Goal: Task Accomplishment & Management: Manage account settings

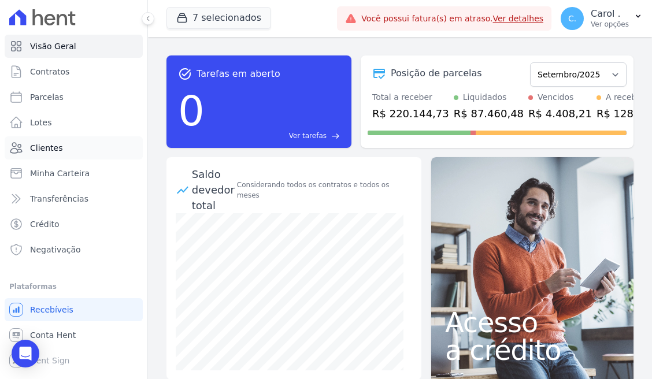
click at [47, 151] on span "Clientes" at bounding box center [46, 148] width 32 height 12
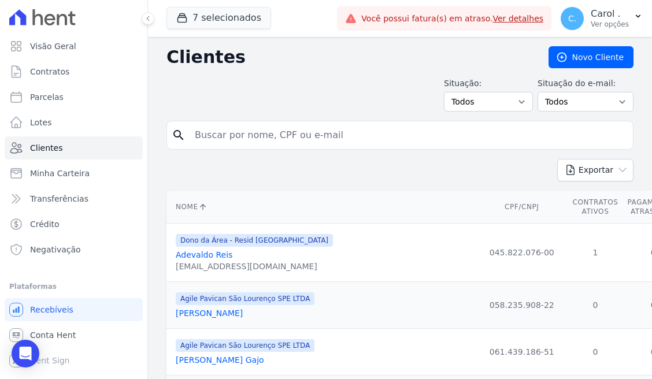
click at [302, 126] on input "search" at bounding box center [408, 135] width 440 height 23
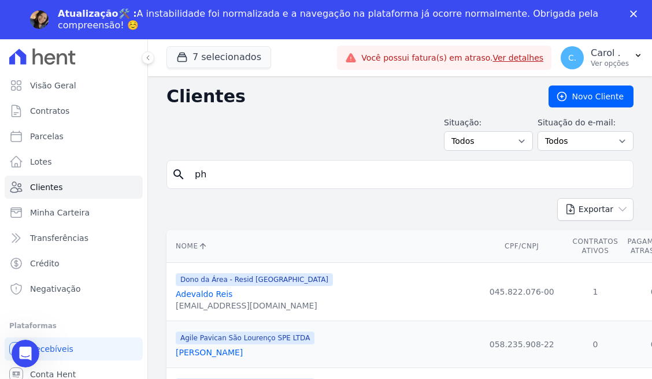
type input "p"
type input "nery"
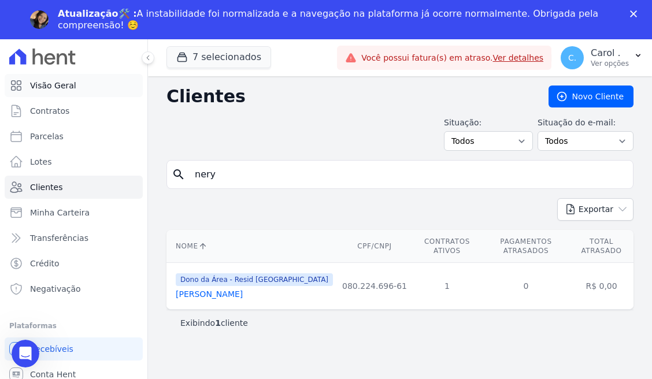
click at [55, 90] on span "Visão Geral" at bounding box center [53, 86] width 46 height 12
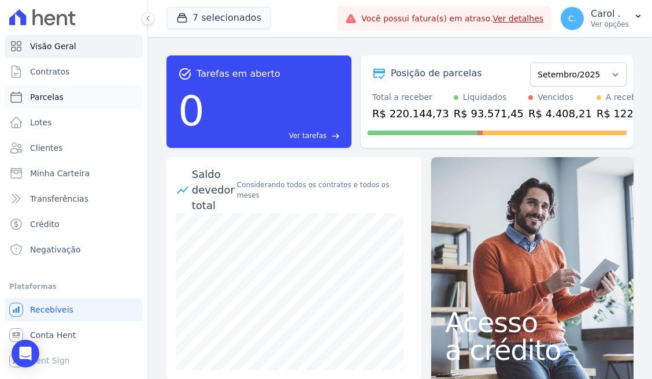
click at [87, 96] on link "Parcelas" at bounding box center [74, 97] width 138 height 23
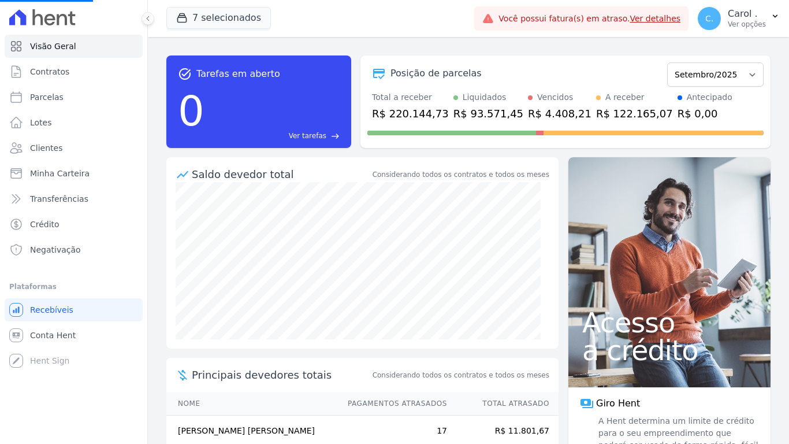
select select
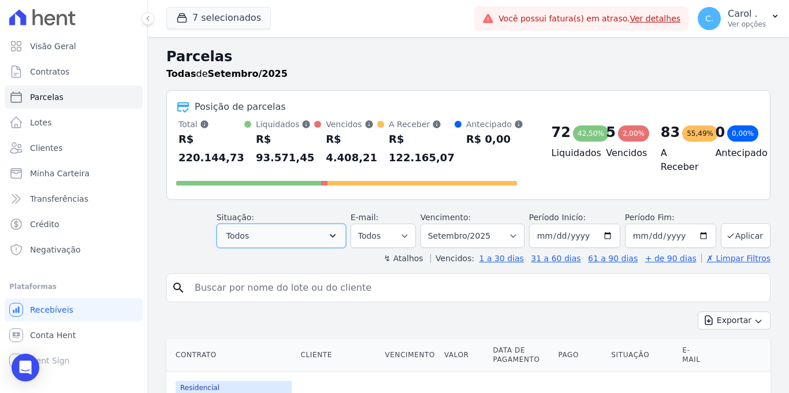
click at [327, 239] on button "Todos" at bounding box center [281, 236] width 129 height 24
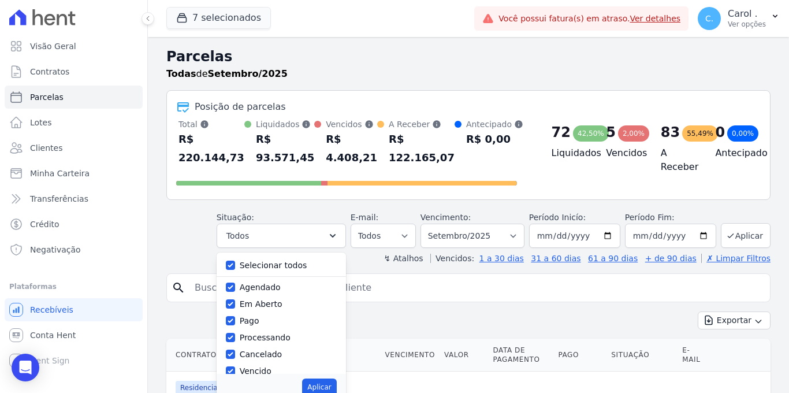
click at [235, 260] on div at bounding box center [230, 265] width 9 height 12
click at [232, 261] on input "Selecionar todos" at bounding box center [230, 265] width 9 height 9
checkbox input "false"
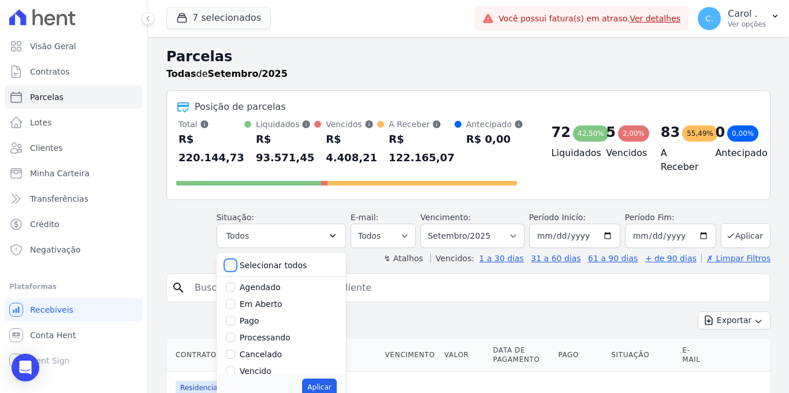
checkbox input "false"
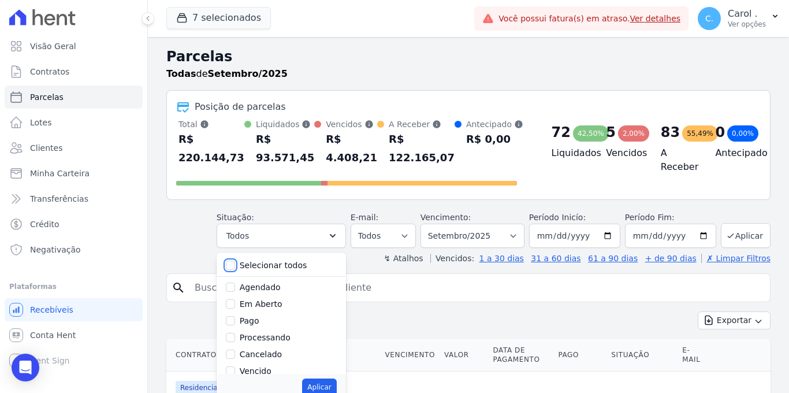
checkbox input "false"
click at [239, 369] on div "Vencido" at bounding box center [281, 371] width 111 height 17
click at [235, 368] on input "Vencido" at bounding box center [230, 370] width 9 height 9
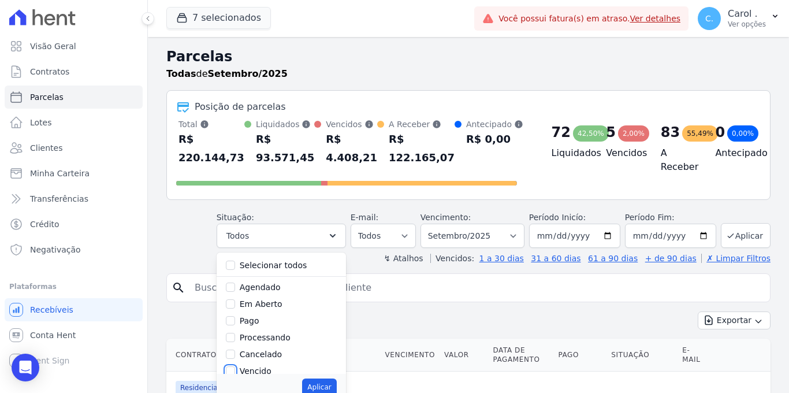
checkbox input "true"
click at [329, 379] on button "Aplicar" at bounding box center [319, 387] width 34 height 17
select select "overdue"
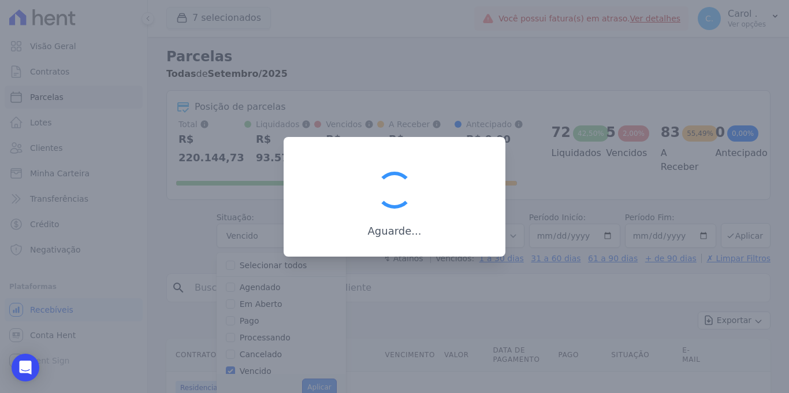
scroll to position [17, 0]
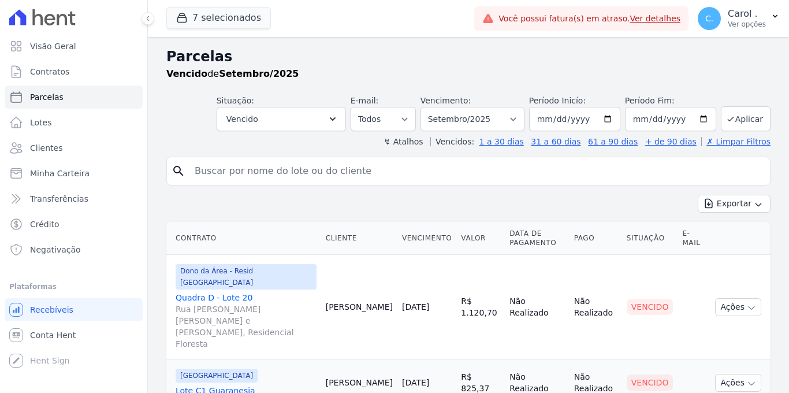
select select
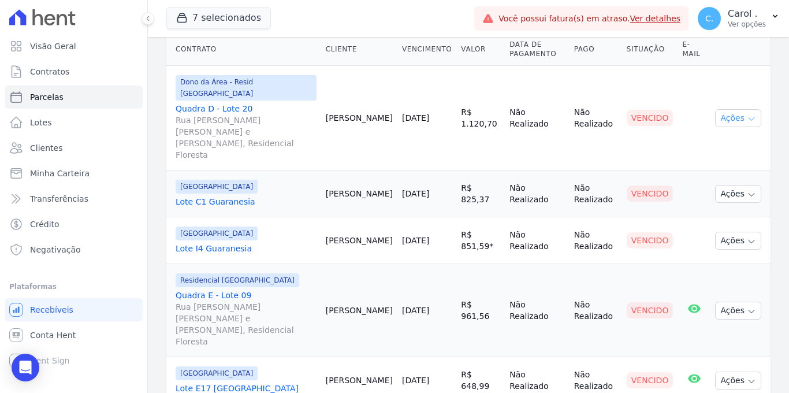
click at [738, 109] on button "Ações" at bounding box center [738, 118] width 46 height 18
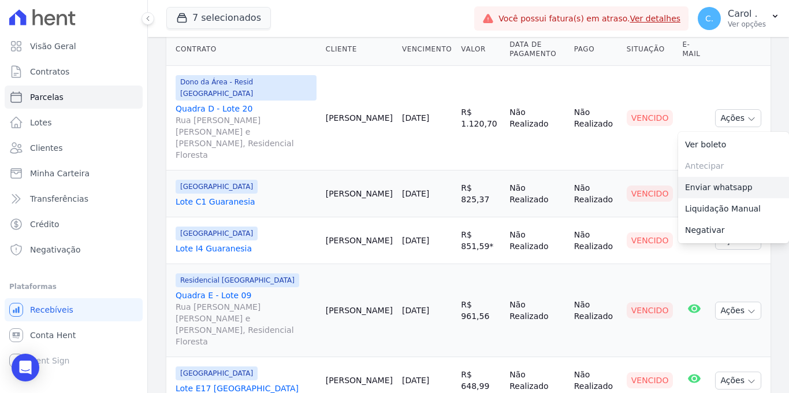
click at [723, 179] on link "Enviar whatsapp" at bounding box center [733, 187] width 111 height 21
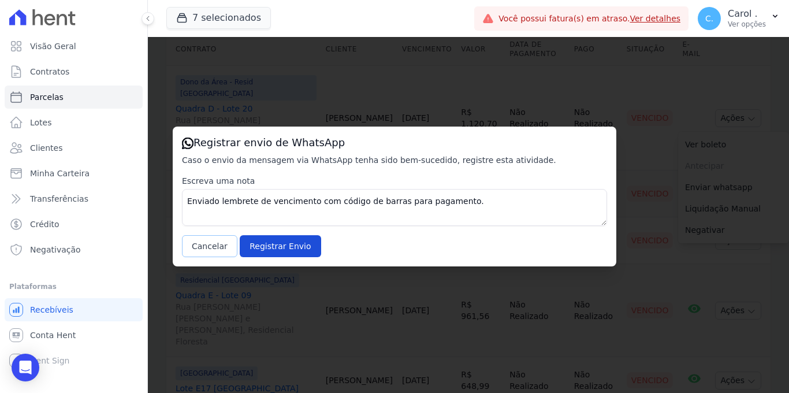
click at [206, 240] on button "Cancelar" at bounding box center [209, 246] width 55 height 22
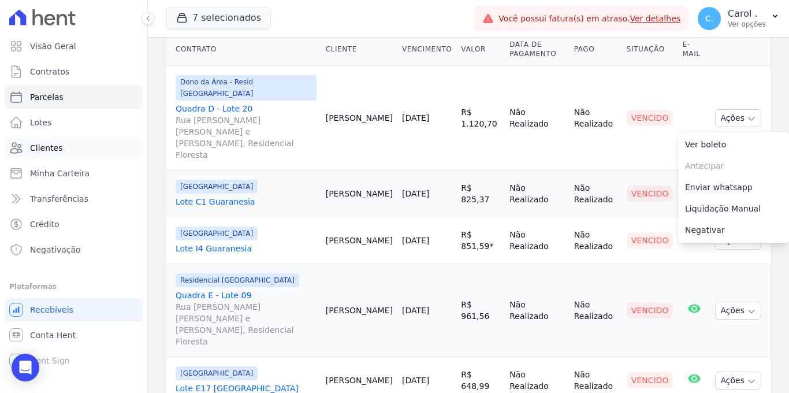
click at [79, 156] on link "Clientes" at bounding box center [74, 147] width 138 height 23
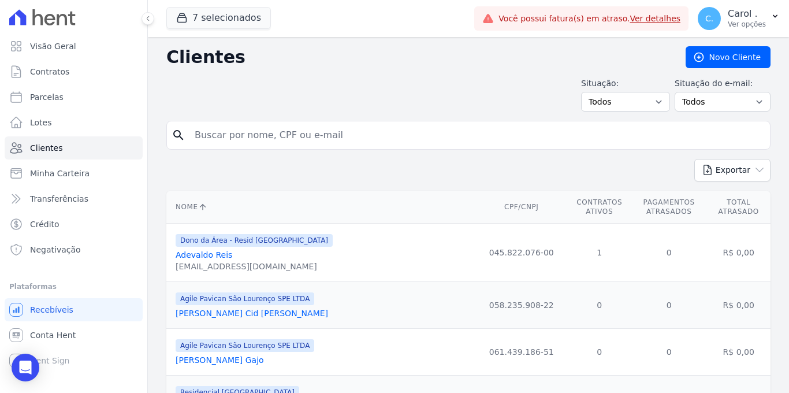
click at [313, 131] on input "search" at bounding box center [477, 135] width 578 height 23
type input "[PERSON_NAME]"
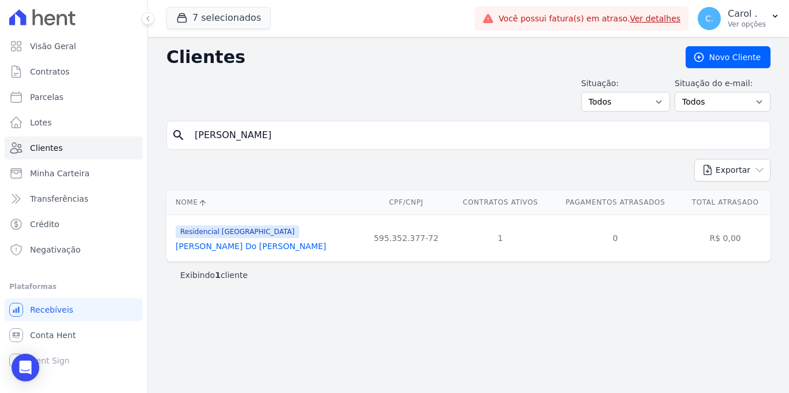
click at [299, 246] on link "[PERSON_NAME] Do [PERSON_NAME]" at bounding box center [251, 246] width 151 height 9
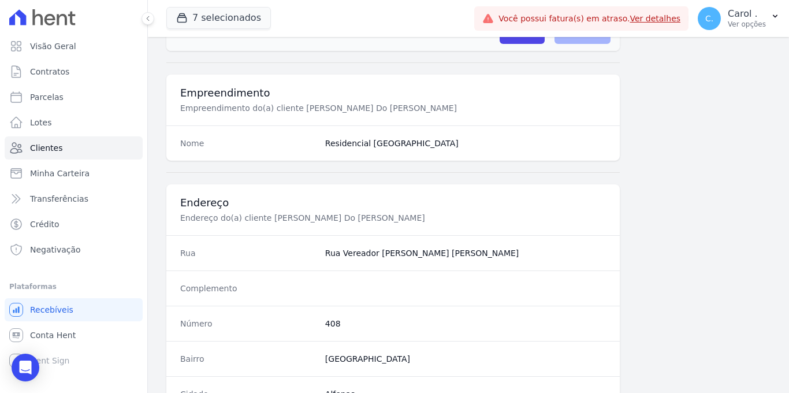
scroll to position [698, 0]
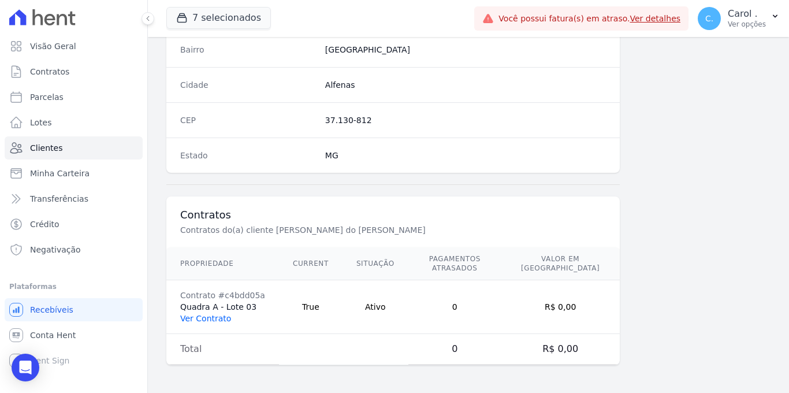
click at [212, 318] on link "Ver Contrato" at bounding box center [205, 318] width 51 height 9
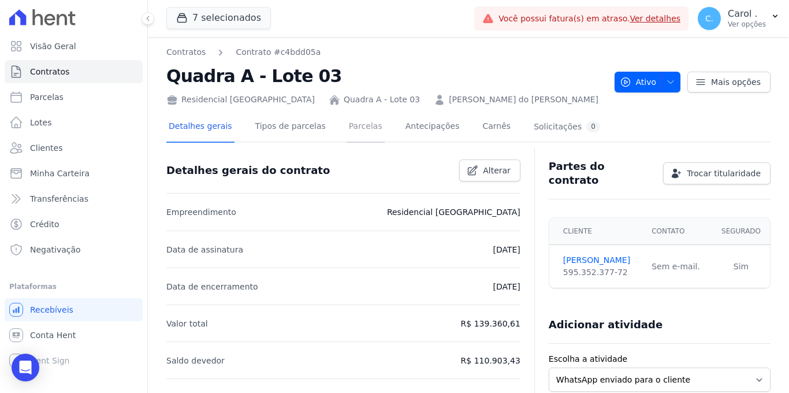
click at [347, 123] on link "Parcelas" at bounding box center [366, 127] width 38 height 31
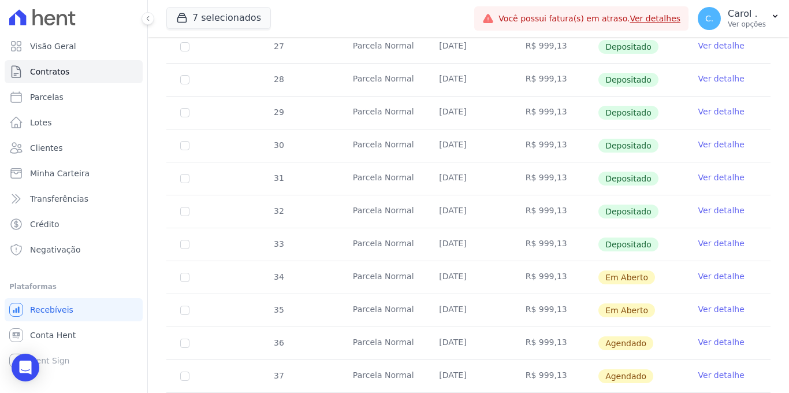
scroll to position [339, 0]
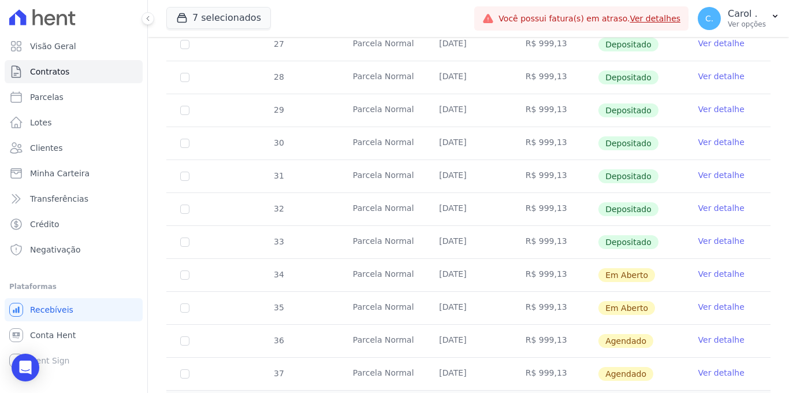
click at [720, 269] on link "Ver detalhe" at bounding box center [722, 274] width 46 height 12
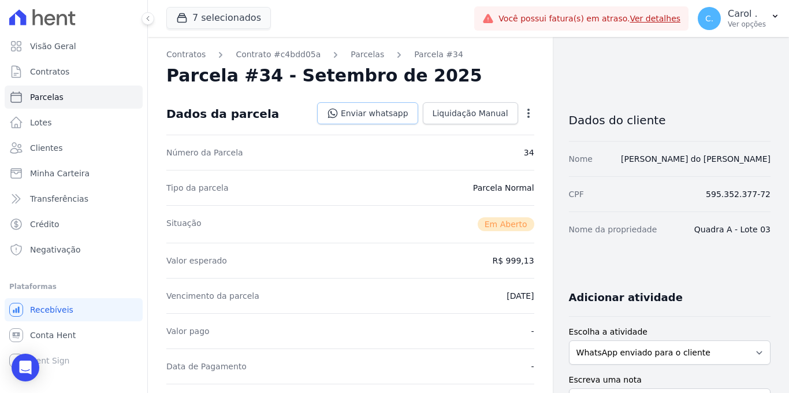
click at [369, 109] on link "Enviar whatsapp" at bounding box center [367, 113] width 101 height 22
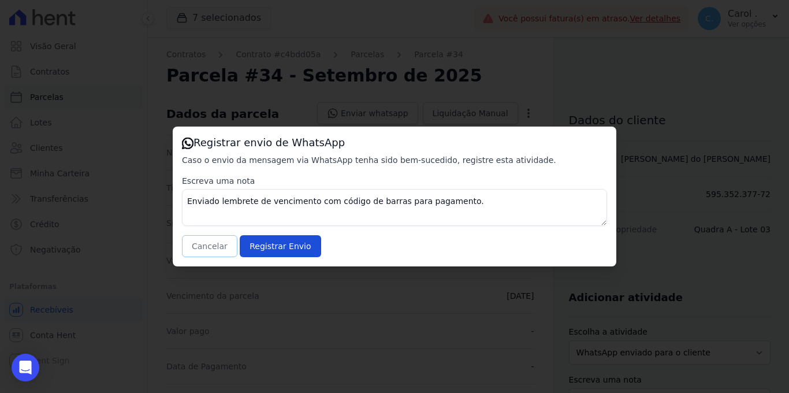
click at [221, 243] on button "Cancelar" at bounding box center [209, 246] width 55 height 22
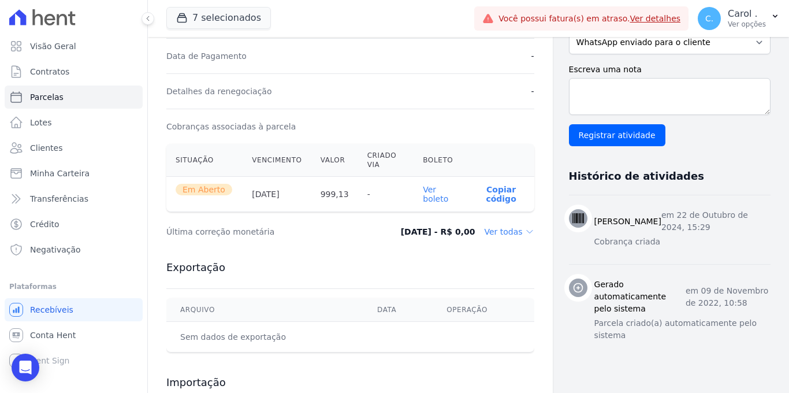
scroll to position [321, 0]
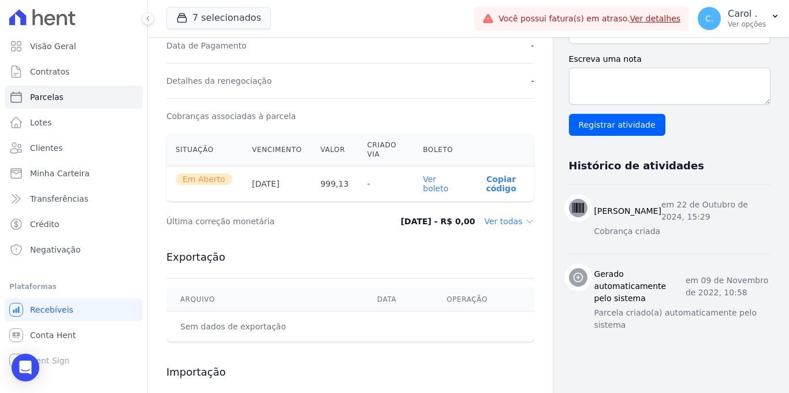
click at [438, 188] on link "Ver boleto" at bounding box center [435, 184] width 25 height 18
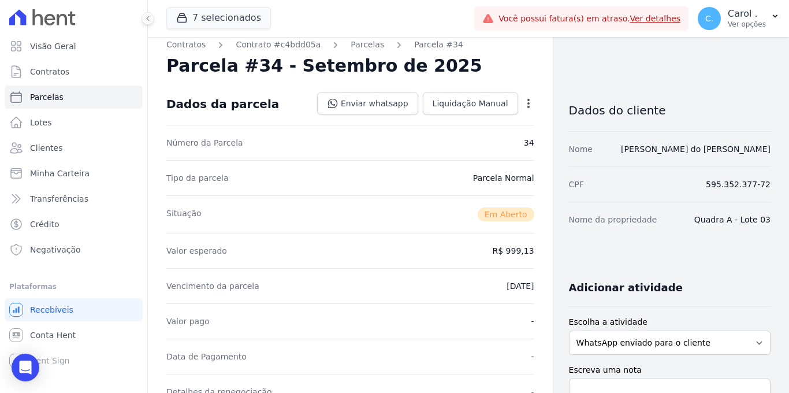
scroll to position [0, 0]
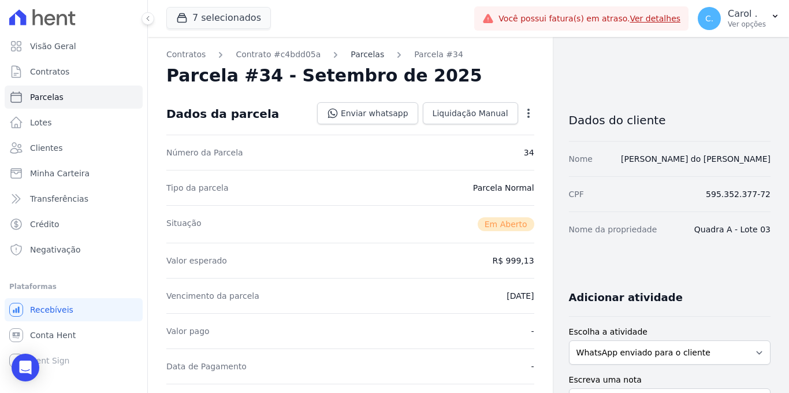
click at [354, 53] on link "Parcelas" at bounding box center [368, 55] width 34 height 12
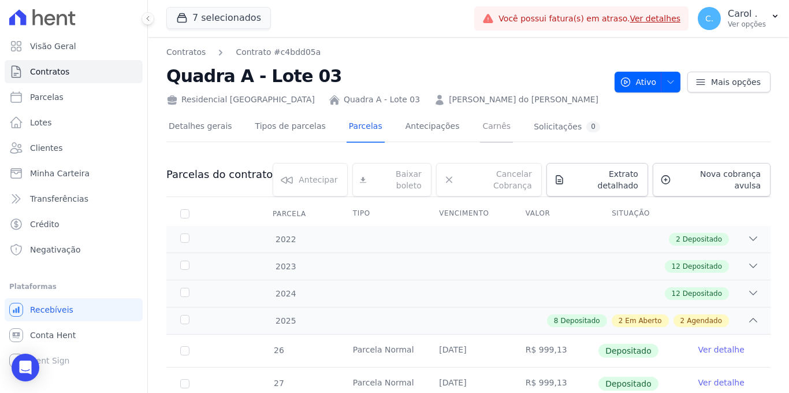
click at [480, 125] on link "Carnês" at bounding box center [496, 127] width 33 height 31
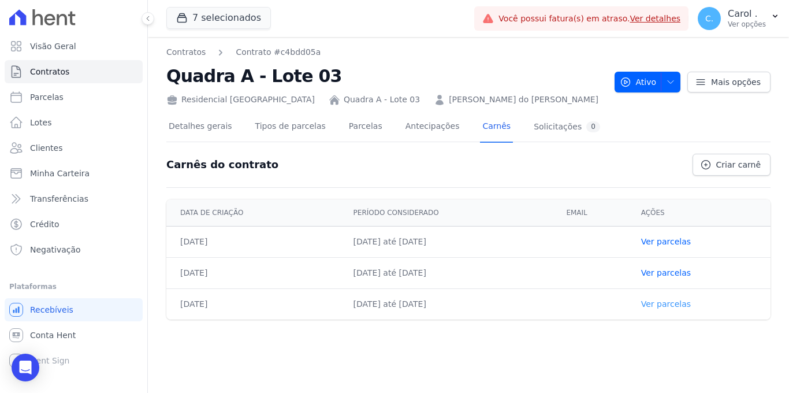
click at [671, 301] on link "Ver parcelas" at bounding box center [666, 303] width 50 height 9
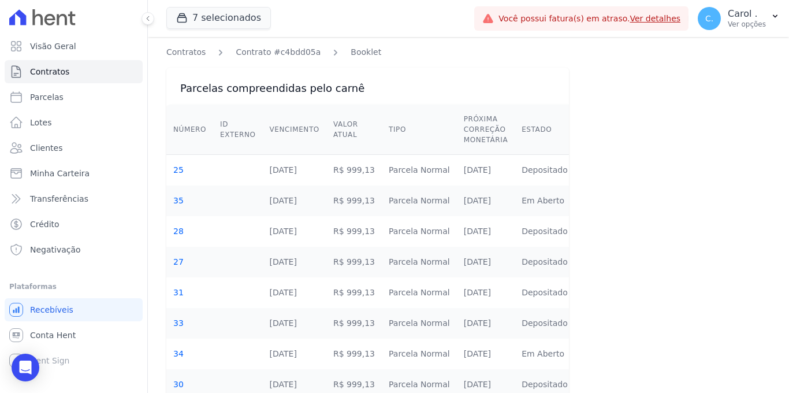
scroll to position [191, 0]
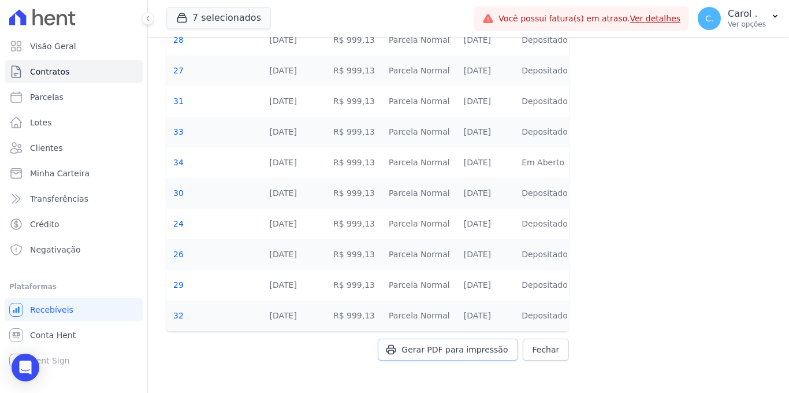
click at [437, 350] on span "Gerar PDF para impressão" at bounding box center [455, 350] width 106 height 12
click at [64, 143] on link "Clientes" at bounding box center [74, 147] width 138 height 23
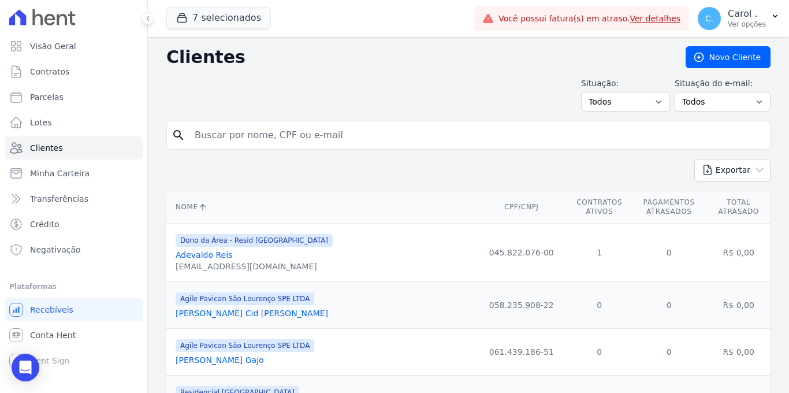
click at [225, 139] on input "search" at bounding box center [477, 135] width 578 height 23
type input "[PERSON_NAME]"
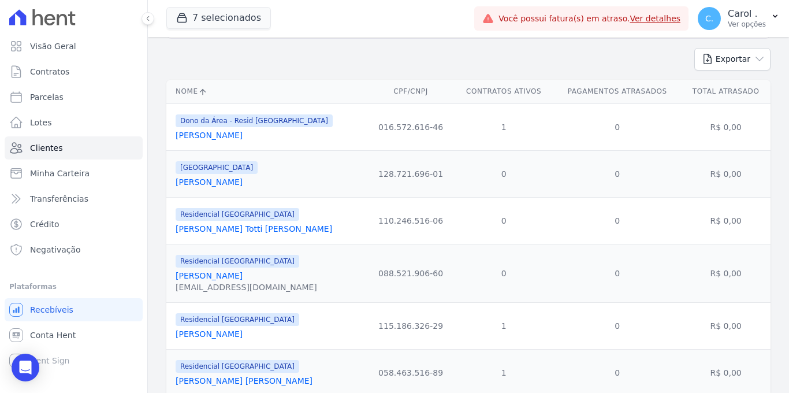
scroll to position [143, 0]
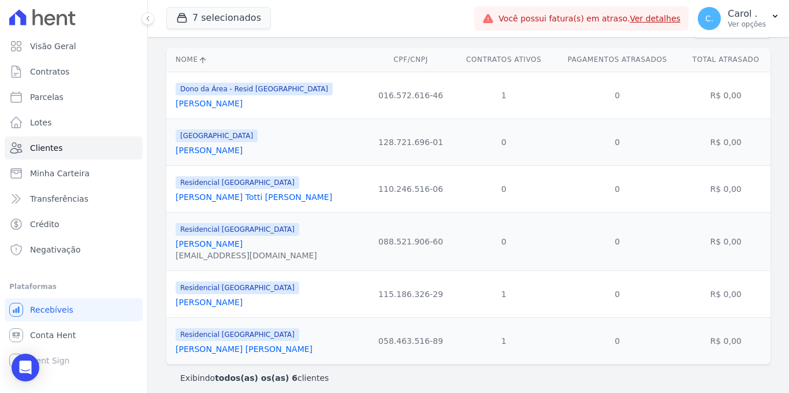
click at [243, 303] on link "[PERSON_NAME]" at bounding box center [209, 302] width 67 height 9
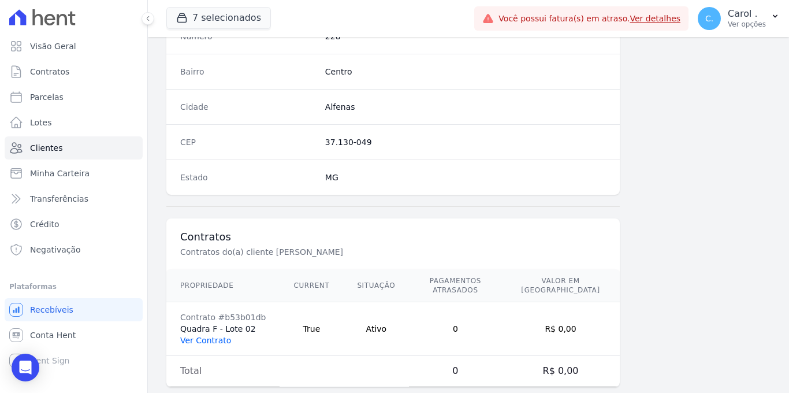
scroll to position [698, 0]
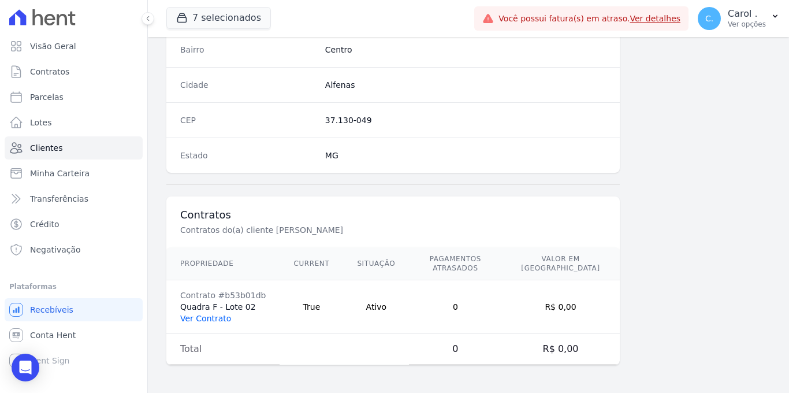
click at [214, 321] on link "Ver Contrato" at bounding box center [205, 318] width 51 height 9
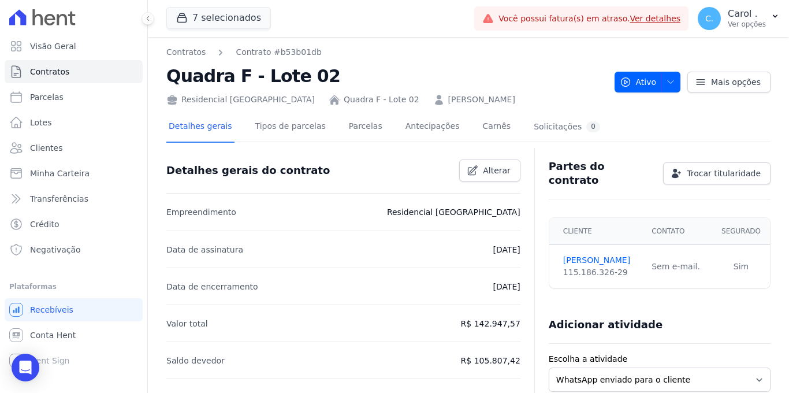
click at [468, 128] on div "Detalhes gerais Tipos de parcelas [GEOGRAPHIC_DATA] Antecipações [PERSON_NAME] …" at bounding box center [384, 127] width 436 height 31
click at [480, 127] on link "Carnês" at bounding box center [496, 127] width 33 height 31
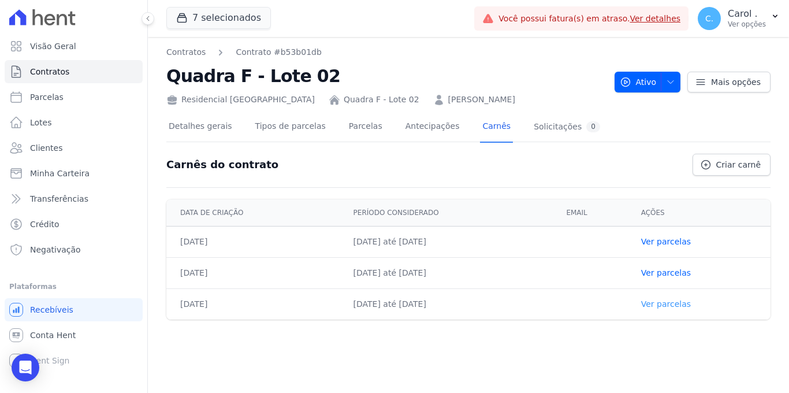
click at [684, 304] on link "Ver parcelas" at bounding box center [666, 303] width 50 height 9
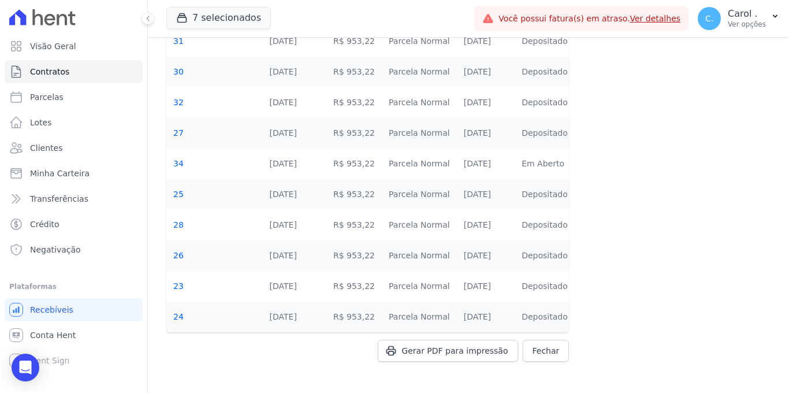
scroll to position [191, 0]
click at [443, 347] on span "Gerar PDF para impressão" at bounding box center [455, 350] width 106 height 12
click at [66, 92] on link "Parcelas" at bounding box center [74, 97] width 138 height 23
select select
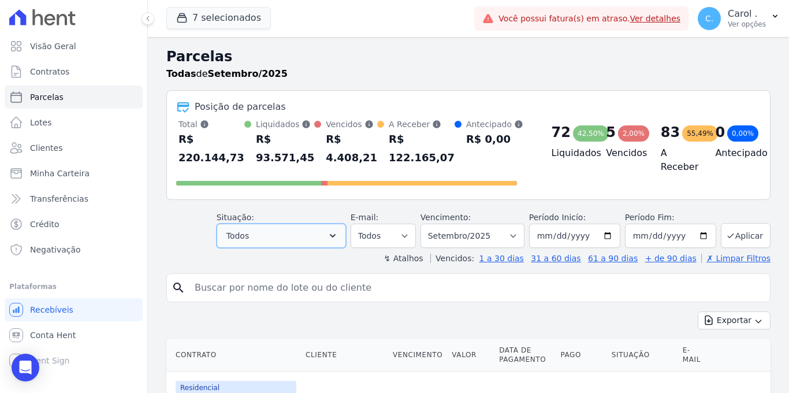
click at [336, 238] on icon "button" at bounding box center [333, 236] width 12 height 12
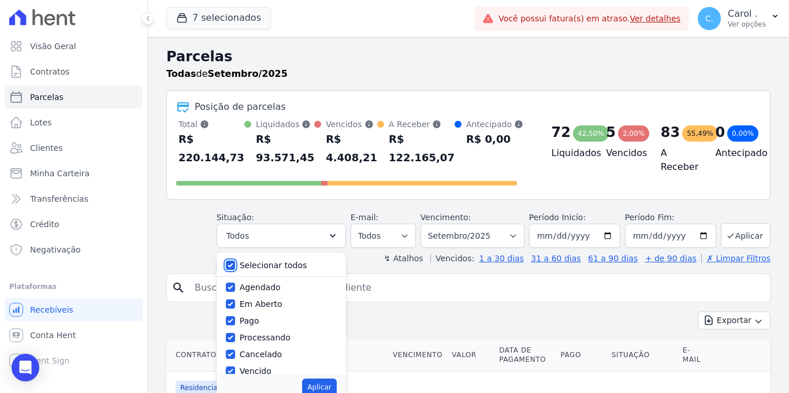
click at [232, 263] on input "Selecionar todos" at bounding box center [230, 265] width 9 height 9
checkbox input "false"
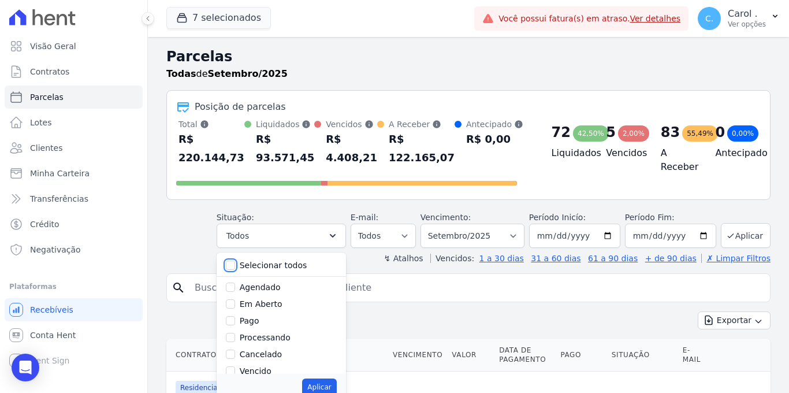
checkbox input "false"
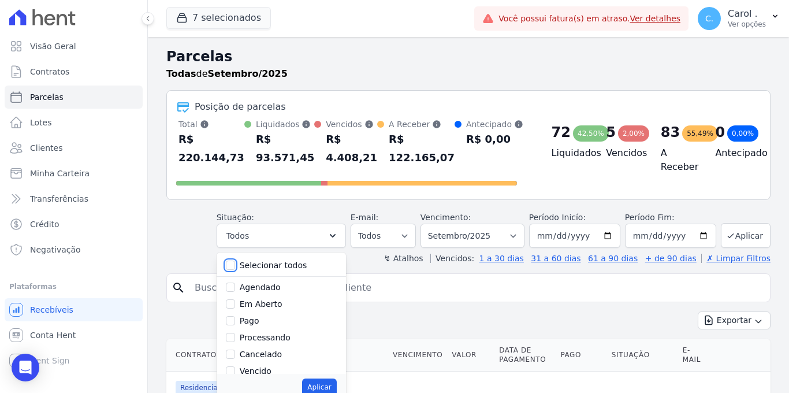
checkbox input "false"
click at [233, 306] on input "Em Aberto" at bounding box center [230, 303] width 9 height 9
checkbox input "true"
click at [313, 384] on button "Aplicar" at bounding box center [319, 387] width 34 height 17
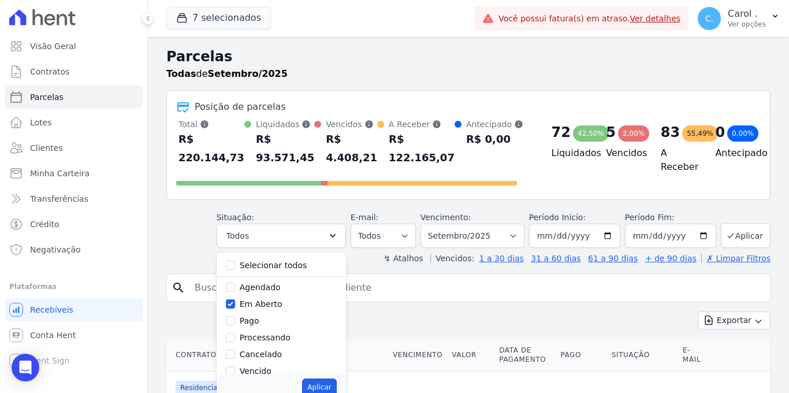
select select "pending"
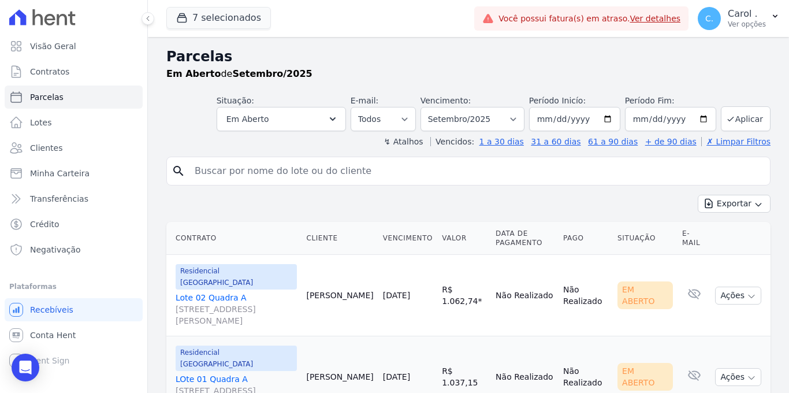
select select
